Goal: Navigation & Orientation: Understand site structure

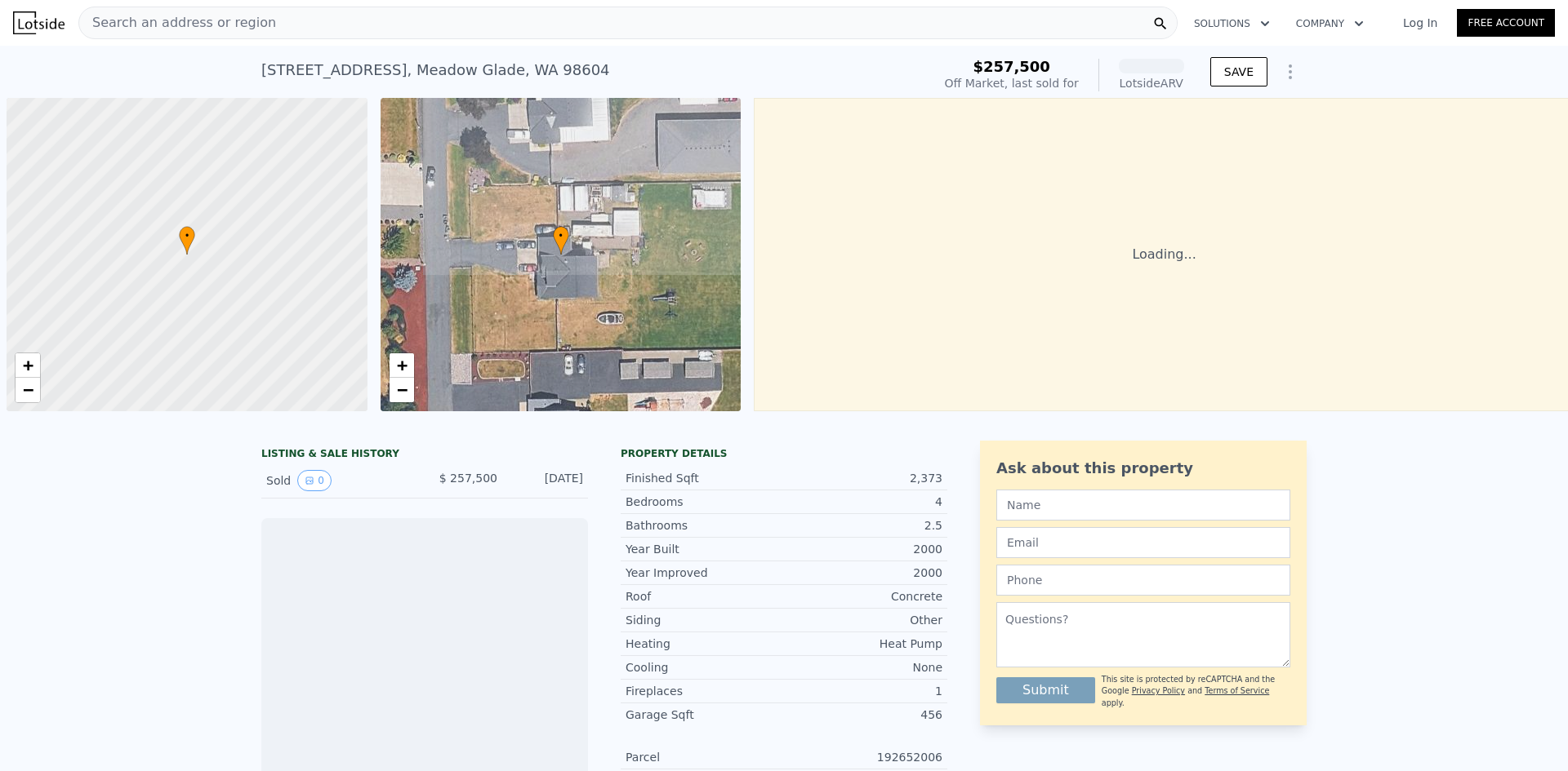
scroll to position [0, 6]
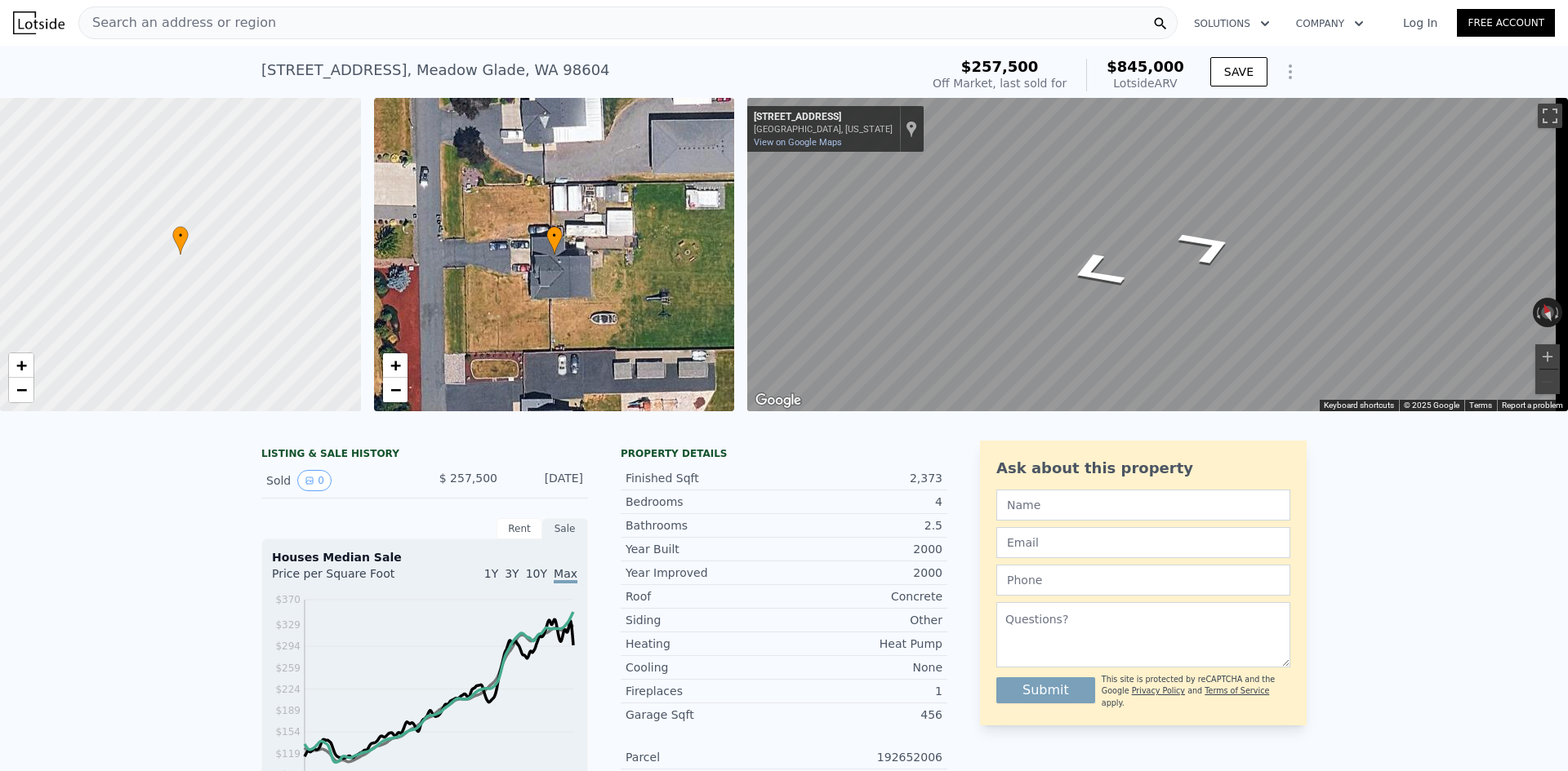
click at [483, 243] on div "• + − • + − ← Move left → Move right ↑ Move up ↓ Move down + Zoom in - Zoom out…" at bounding box center [784, 255] width 1568 height 313
click at [707, 260] on div "• + − • + − ← Move left → Move right ↑ Move up ↓ Move down + Zoom in - Zoom out…" at bounding box center [784, 255] width 1568 height 313
click at [574, 271] on div "• + −" at bounding box center [555, 255] width 361 height 313
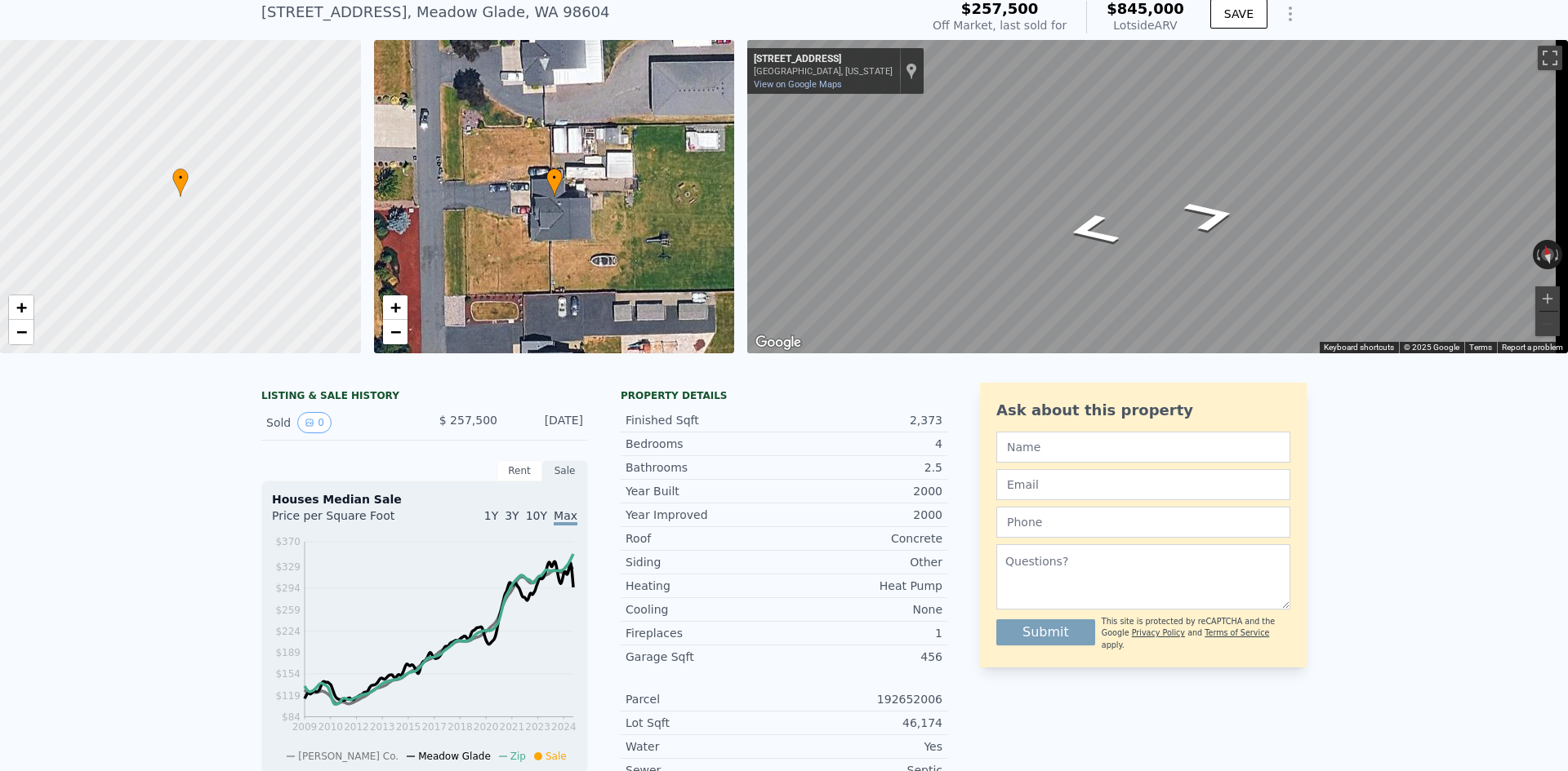
scroll to position [76, 0]
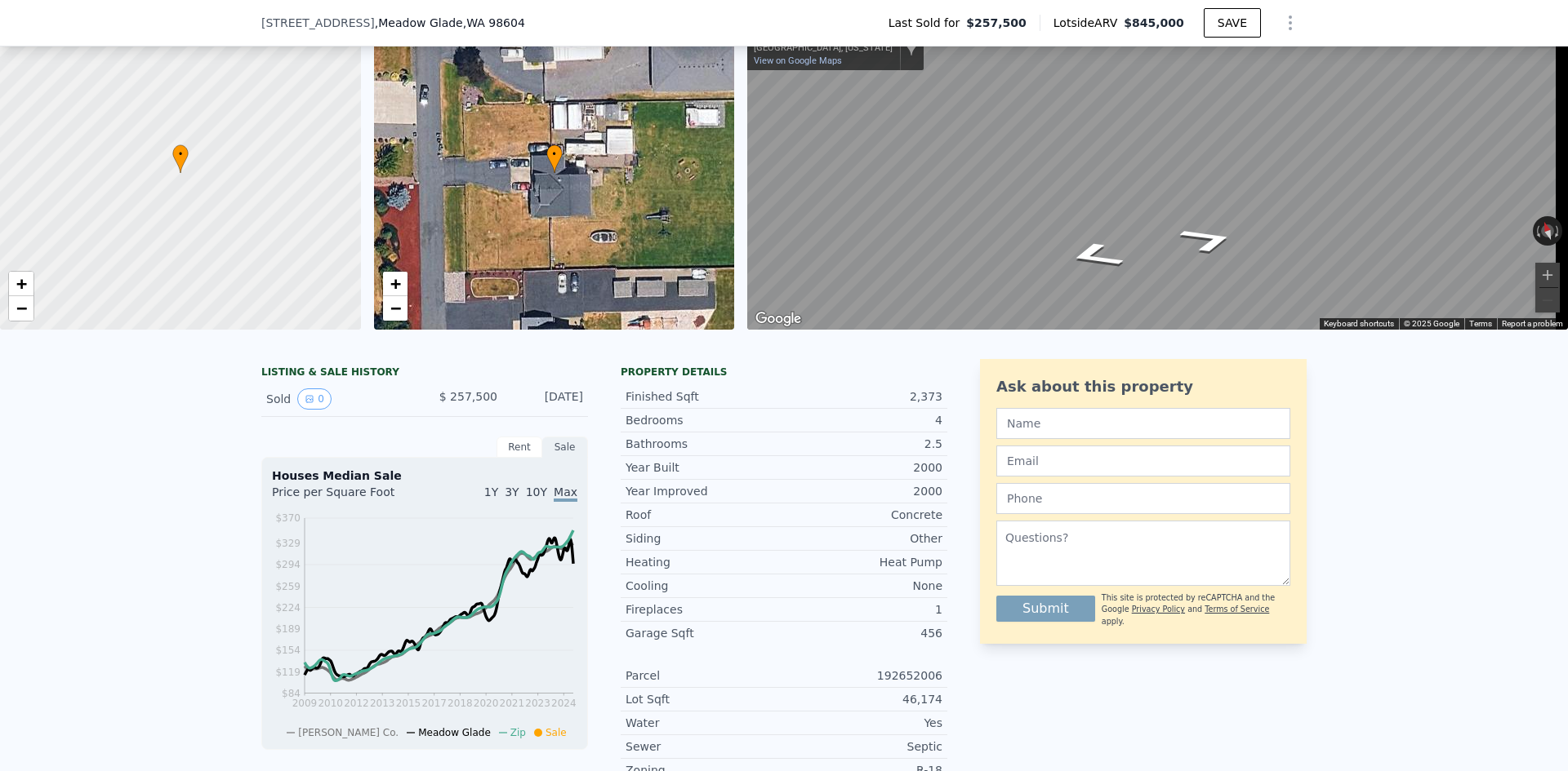
click at [590, 186] on div "• + −" at bounding box center [555, 173] width 361 height 313
click at [1113, 191] on icon "Go West, NE 199th St" at bounding box center [1138, 188] width 111 height 36
click at [650, 121] on div "• + − • + − ← Move left → Move right ↑ Move up ↓ Move down + Zoom in - Zoom out…" at bounding box center [784, 173] width 1568 height 313
click at [544, 185] on div "• + −" at bounding box center [555, 173] width 361 height 313
click at [185, 167] on icon at bounding box center [180, 158] width 16 height 28
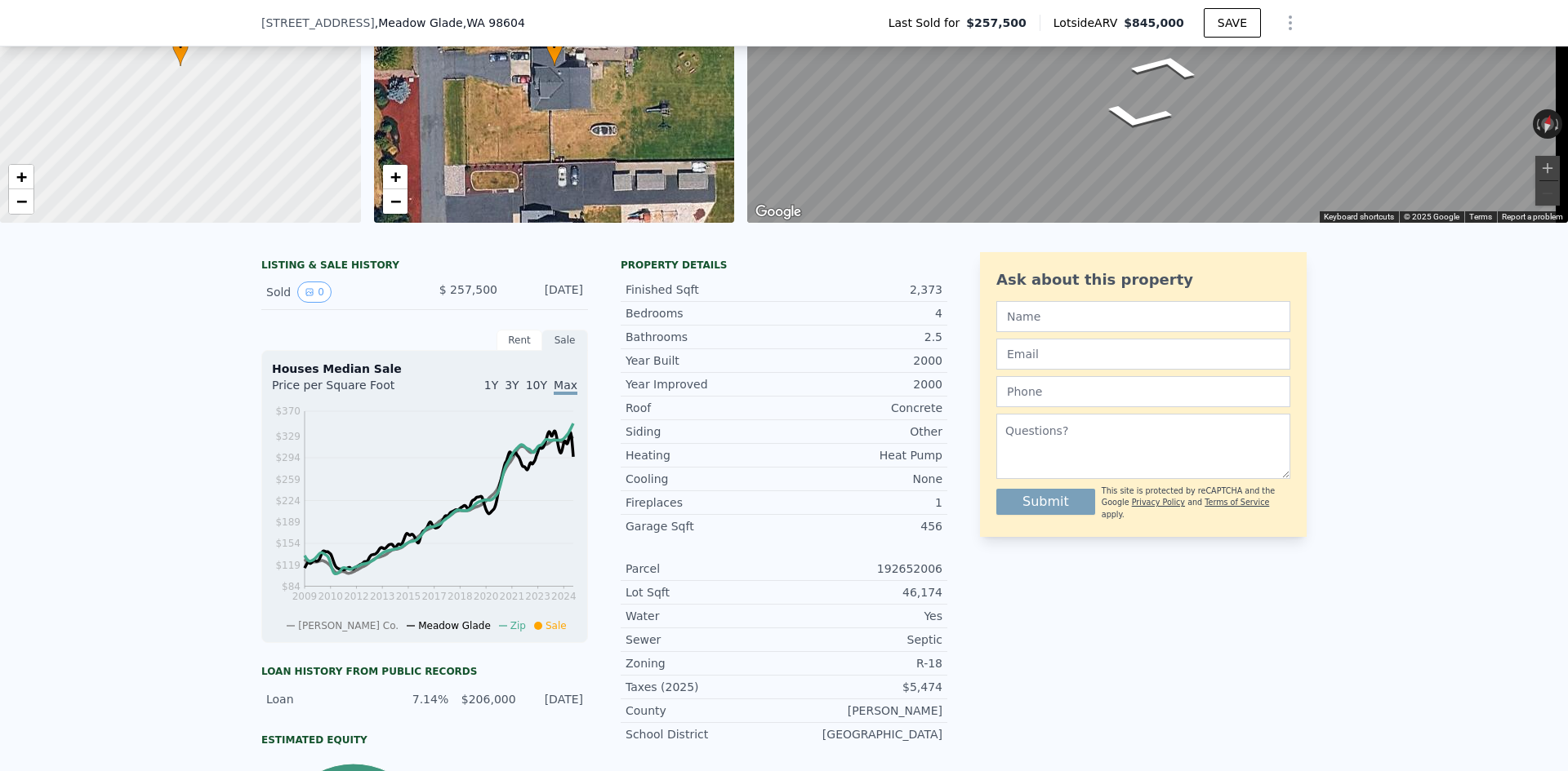
scroll to position [0, 0]
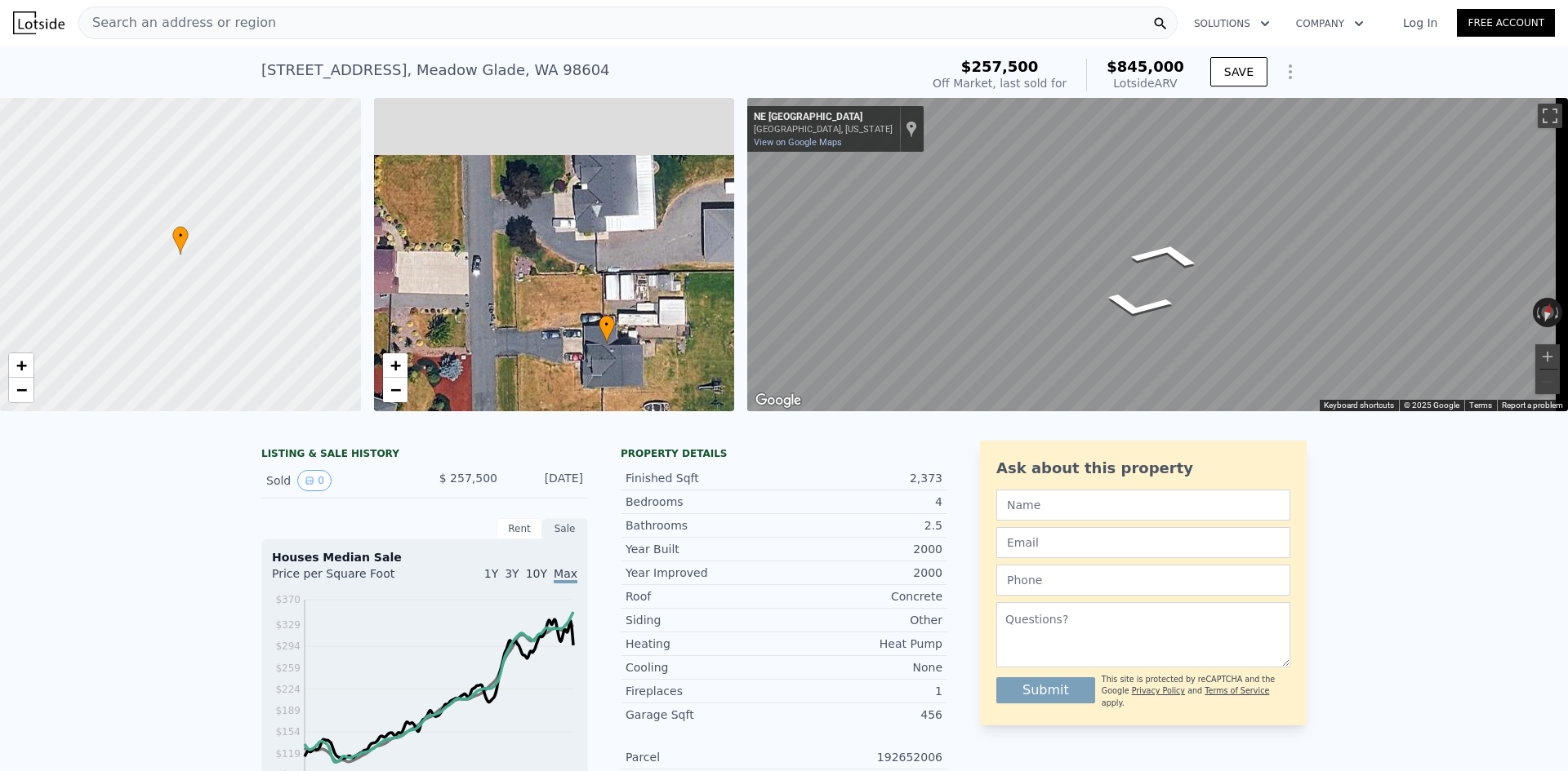
drag, startPoint x: 496, startPoint y: 269, endPoint x: 549, endPoint y: 367, distance: 111.4
click at [549, 367] on div "• + −" at bounding box center [555, 255] width 361 height 313
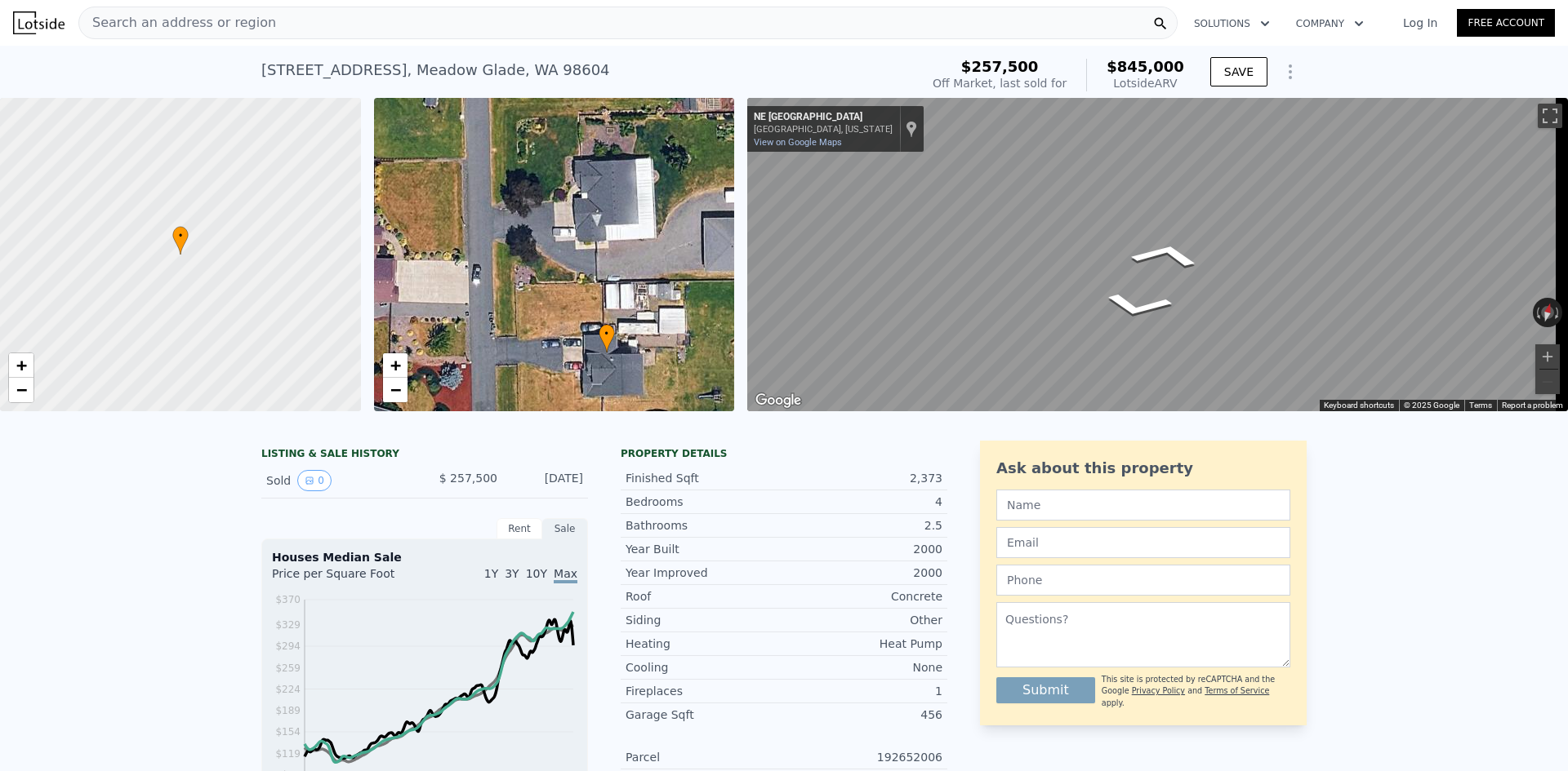
drag, startPoint x: 521, startPoint y: 201, endPoint x: 552, endPoint y: 278, distance: 83.0
click at [552, 278] on div "• + −" at bounding box center [555, 255] width 361 height 313
